Goal: Task Accomplishment & Management: Manage account settings

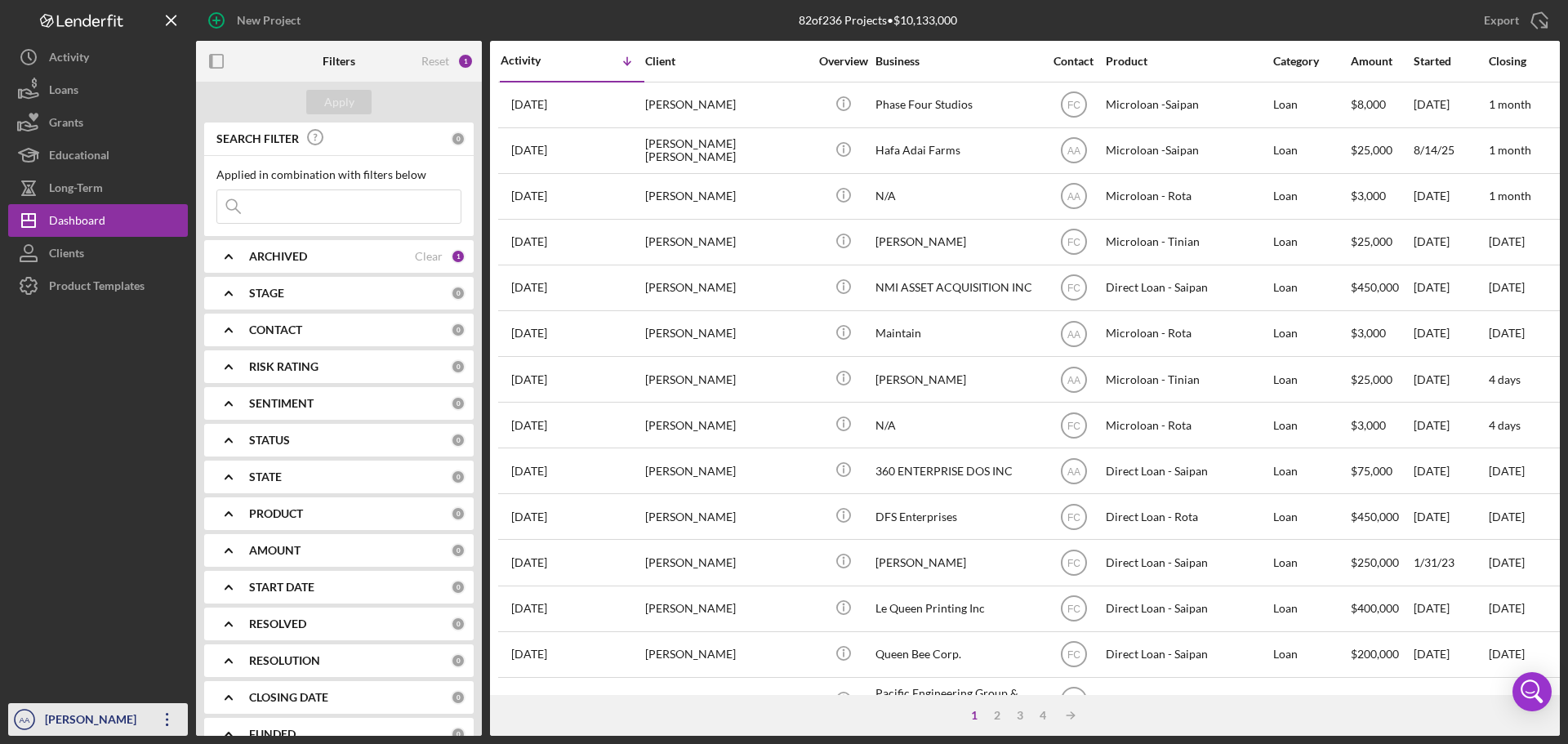
click at [46, 724] on div "[PERSON_NAME]" at bounding box center [94, 721] width 107 height 36
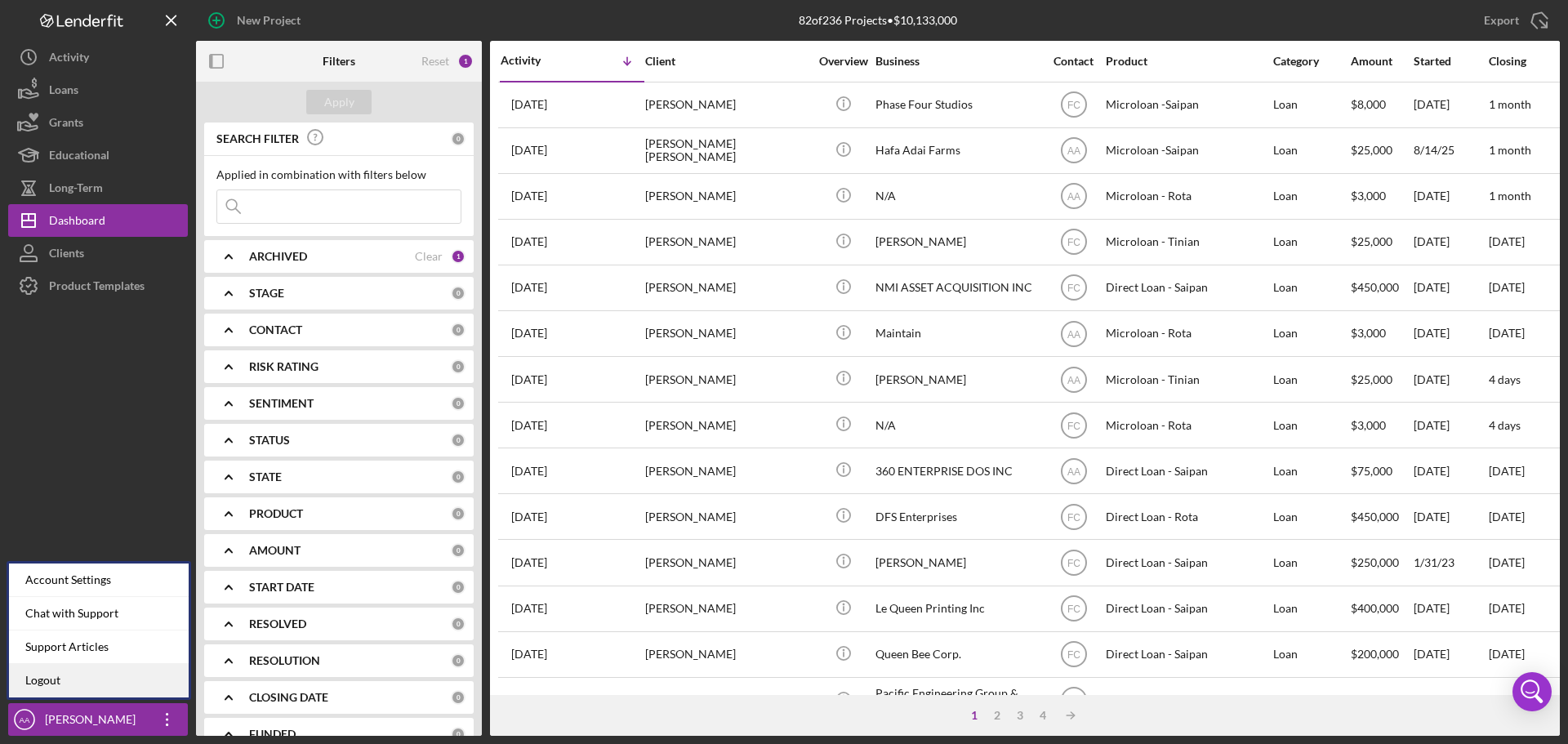
click at [90, 675] on link "Logout" at bounding box center [98, 680] width 179 height 34
